Goal: Task Accomplishment & Management: Manage account settings

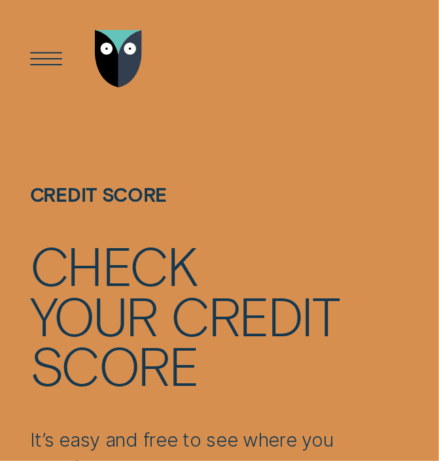
click at [45, 54] on div "Open Menu" at bounding box center [45, 58] width 81 height 81
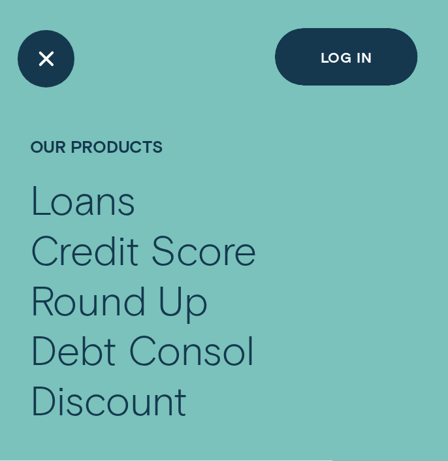
click at [58, 41] on div "Close Menu" at bounding box center [45, 58] width 81 height 81
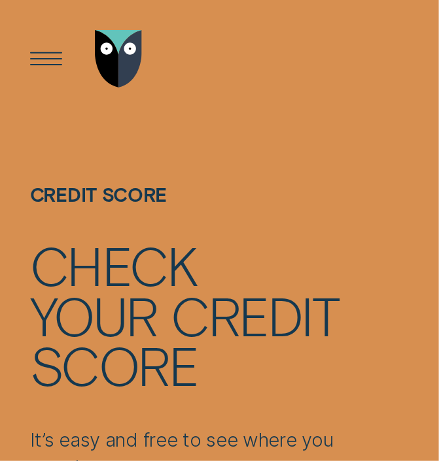
click at [43, 56] on div "Open Menu" at bounding box center [45, 58] width 81 height 81
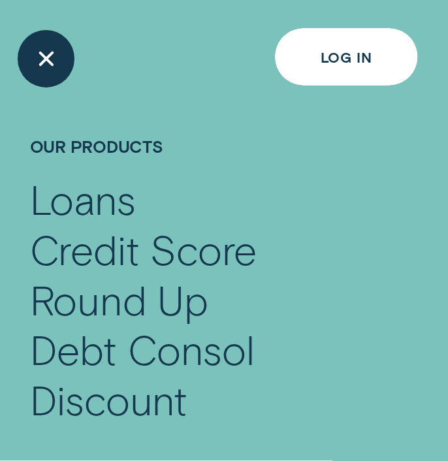
click at [338, 31] on div "Log in" at bounding box center [347, 57] width 144 height 58
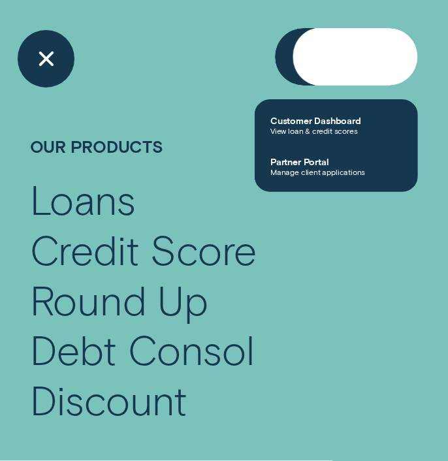
click at [349, 67] on div "Log in" at bounding box center [347, 57] width 144 height 58
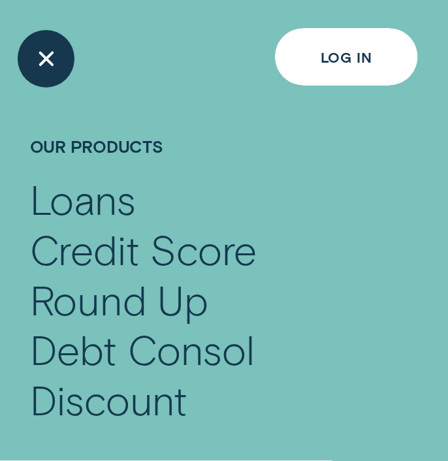
drag, startPoint x: 280, startPoint y: 42, endPoint x: 413, endPoint y: 32, distance: 133.7
click at [413, 32] on div "Log in" at bounding box center [347, 57] width 144 height 58
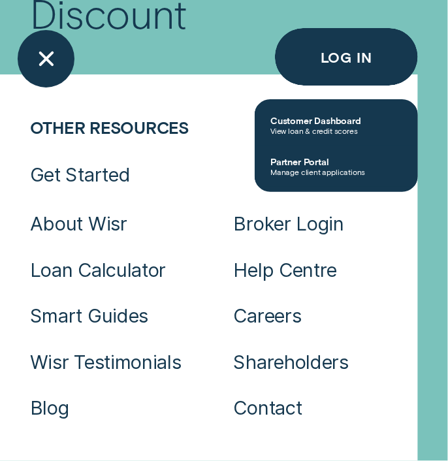
scroll to position [389, 0]
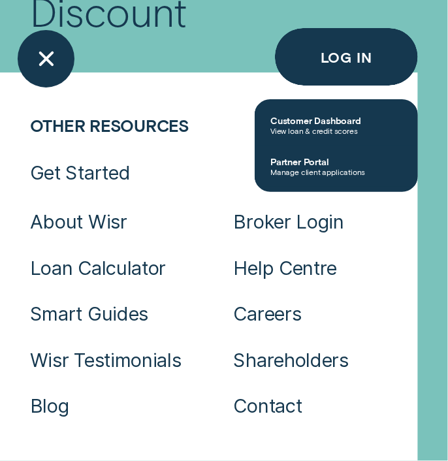
click at [182, 83] on div "Loans Credit Score Round Up Debt Consol Discount Log in Log in Customer Dashboa…" at bounding box center [219, 58] width 379 height 117
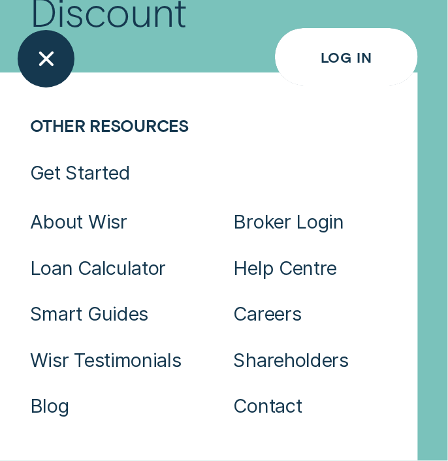
click at [344, 65] on div "Log in" at bounding box center [347, 57] width 144 height 58
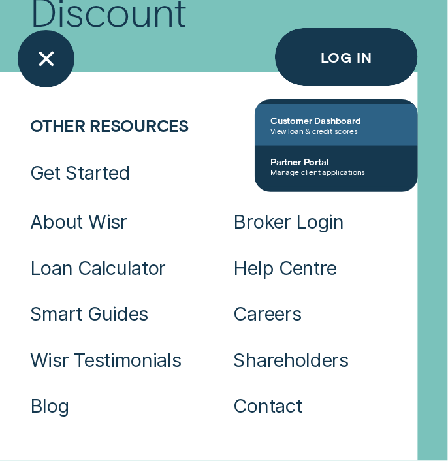
click at [337, 124] on span "Customer Dashboard" at bounding box center [337, 120] width 132 height 11
